Goal: Use online tool/utility: Utilize a website feature to perform a specific function

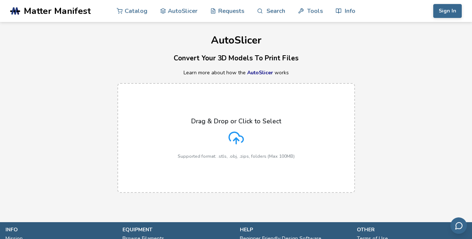
click at [235, 133] on icon at bounding box center [236, 137] width 15 height 15
click at [0, 0] on input "Drag & Drop or Click to Select Supported format: .stls, .obj, .zips, folders (M…" at bounding box center [0, 0] width 0 height 0
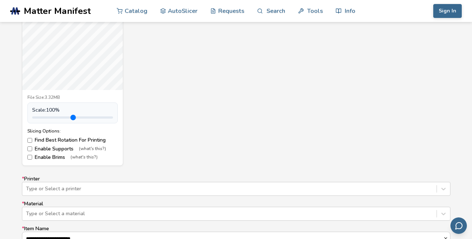
scroll to position [366, 0]
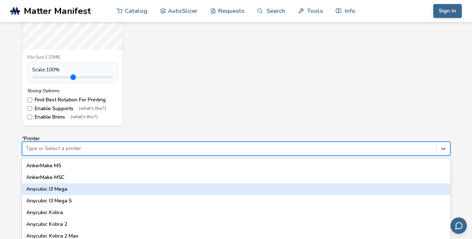
click at [168, 151] on div "64 results available. Use Up and Down to choose options, press Enter to select …" at bounding box center [236, 149] width 429 height 14
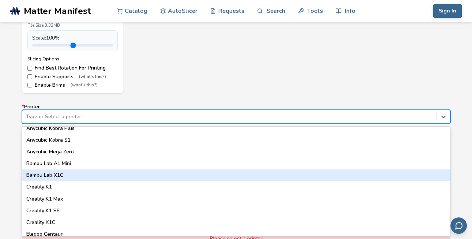
scroll to position [183, 0]
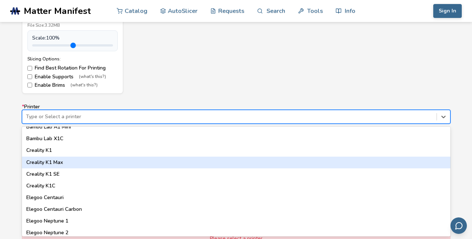
click at [50, 163] on div "Creality K1 Max" at bounding box center [236, 163] width 429 height 12
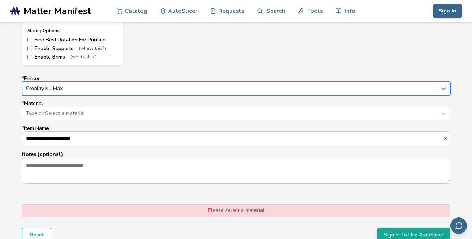
scroll to position [471, 0]
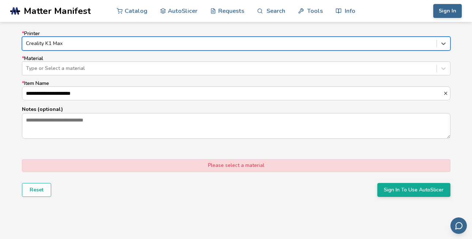
click at [113, 169] on div "Please select a material" at bounding box center [236, 165] width 429 height 12
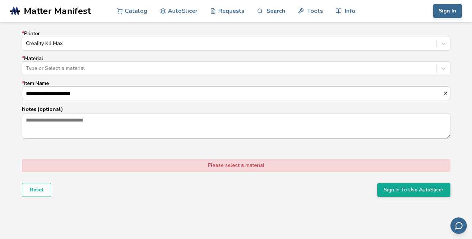
click at [113, 169] on div "Please select a material" at bounding box center [236, 165] width 429 height 12
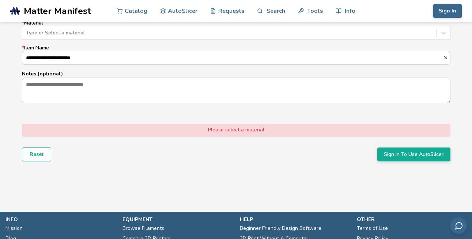
scroll to position [508, 0]
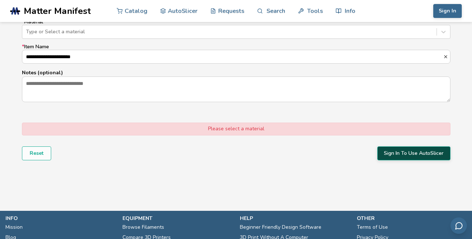
click at [395, 156] on button "Sign In To Use AutoSlicer" at bounding box center [414, 153] width 73 height 14
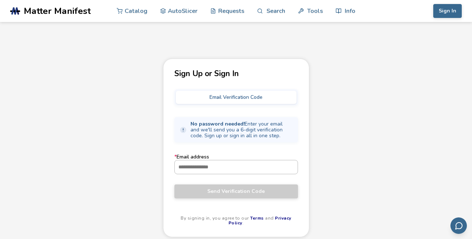
click at [229, 169] on input "* Email address" at bounding box center [236, 166] width 123 height 13
type input "**********"
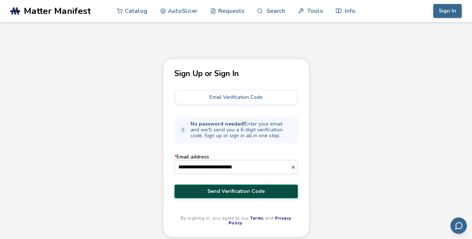
click at [231, 190] on span "Send Verification Code" at bounding box center [236, 191] width 113 height 6
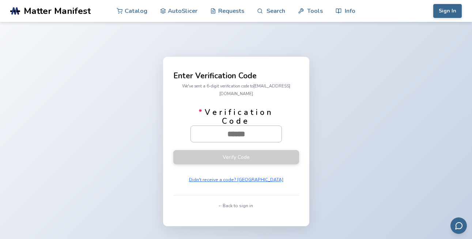
paste input "******"
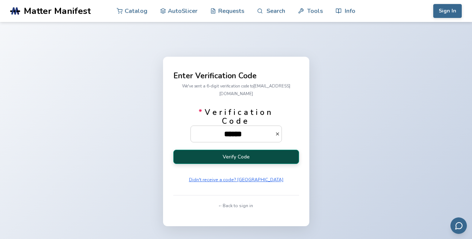
type input "******"
click at [259, 153] on button "Verify Code" at bounding box center [236, 157] width 126 height 14
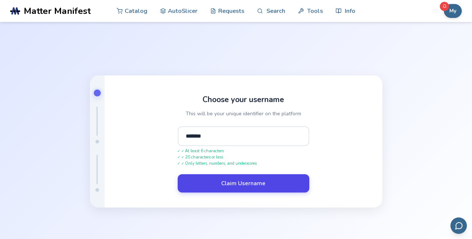
type input "*******"
click at [252, 189] on button "Claim Username" at bounding box center [244, 183] width 132 height 18
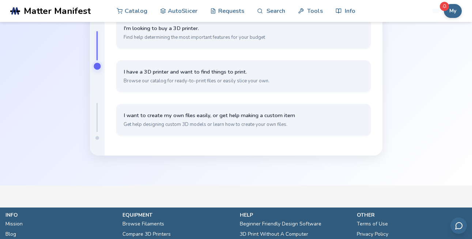
scroll to position [37, 0]
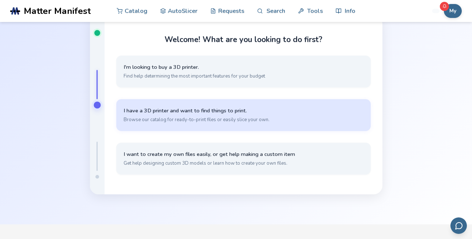
click at [175, 113] on span "I have a 3D printer and want to find things to print." at bounding box center [244, 110] width 240 height 7
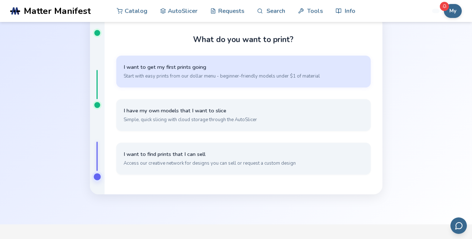
click at [188, 74] on span "Start with easy prints from our dollar menu - beginner-friendly models under $1…" at bounding box center [244, 76] width 240 height 7
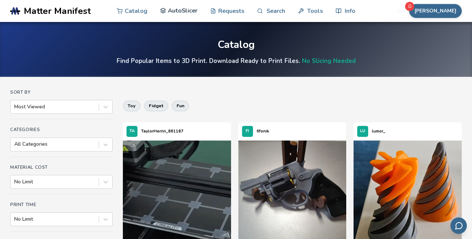
click at [177, 11] on link "AutoSlicer" at bounding box center [179, 11] width 38 height 22
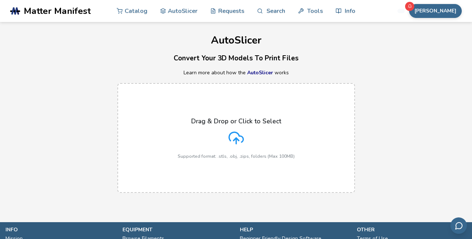
click at [236, 137] on icon at bounding box center [236, 137] width 15 height 15
click at [0, 0] on input "Drag & Drop or Click to Select Supported format: .stls, .obj, .zips, folders (M…" at bounding box center [0, 0] width 0 height 0
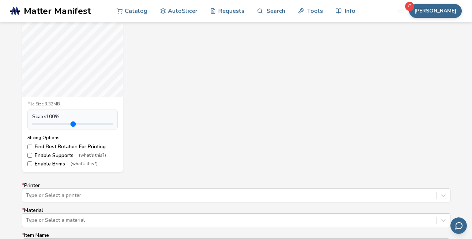
scroll to position [329, 0]
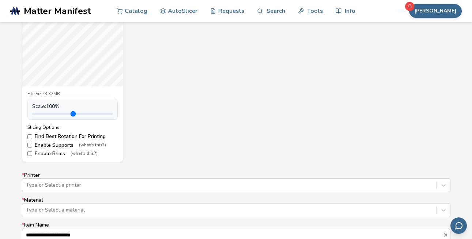
click at [33, 144] on label "Enable Supports (what's this?)" at bounding box center [72, 145] width 90 height 6
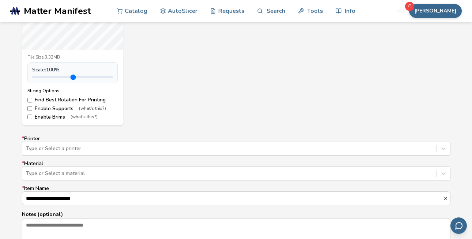
scroll to position [403, 0]
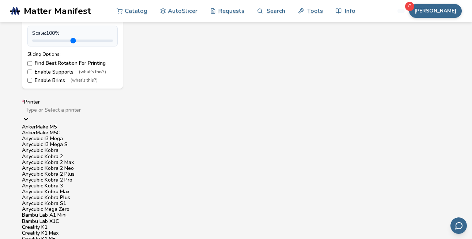
click at [151, 115] on div "Type or Select a printer" at bounding box center [236, 110] width 429 height 10
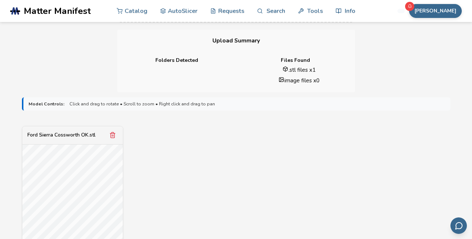
scroll to position [177, 0]
